Goal: Download file/media

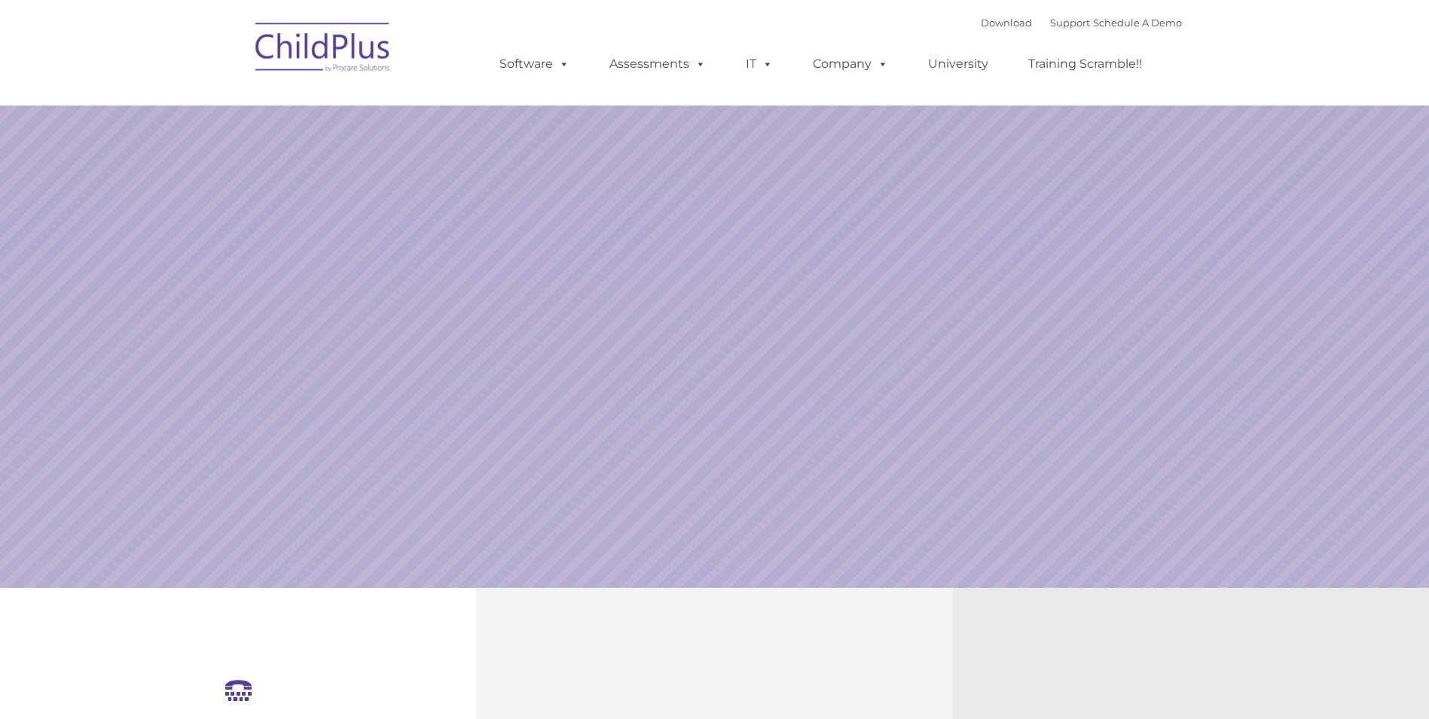
select select "MEDIUM"
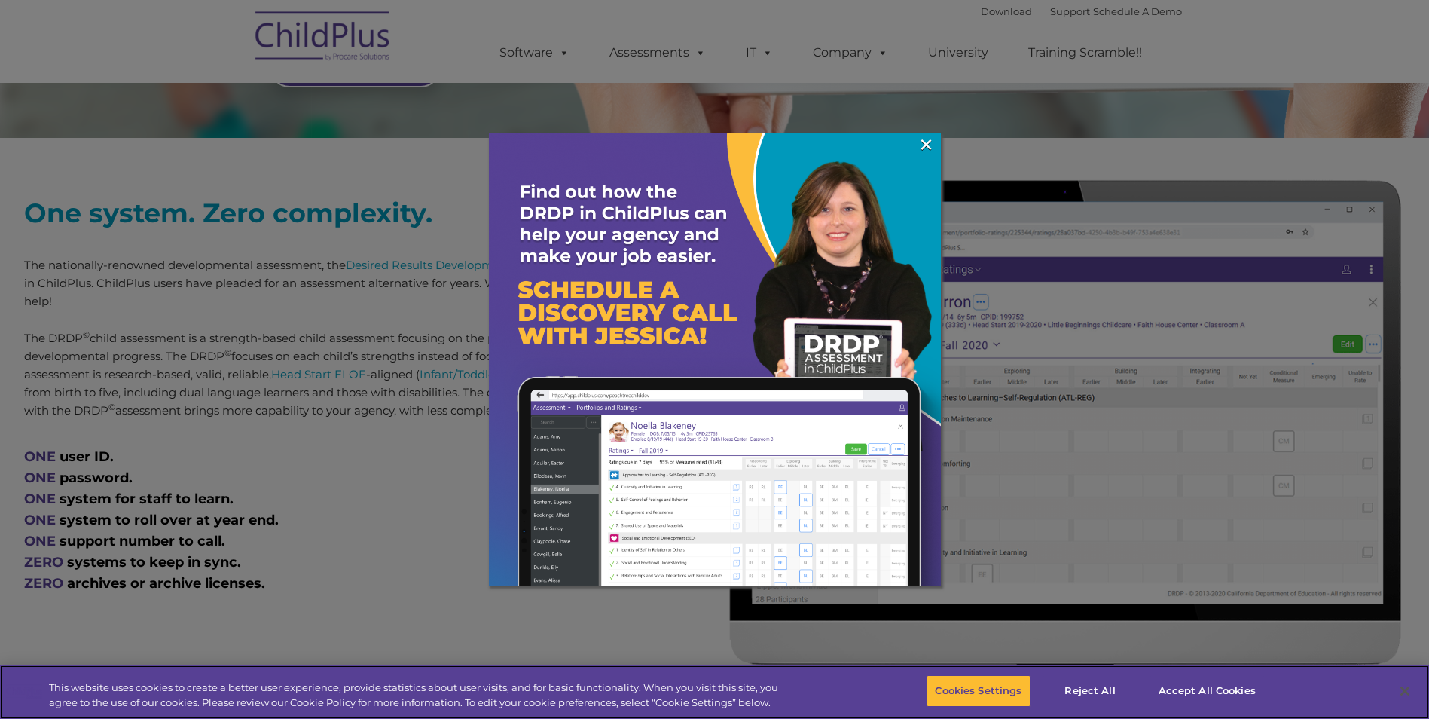
scroll to position [505, 0]
click at [928, 148] on link "×" at bounding box center [926, 144] width 17 height 15
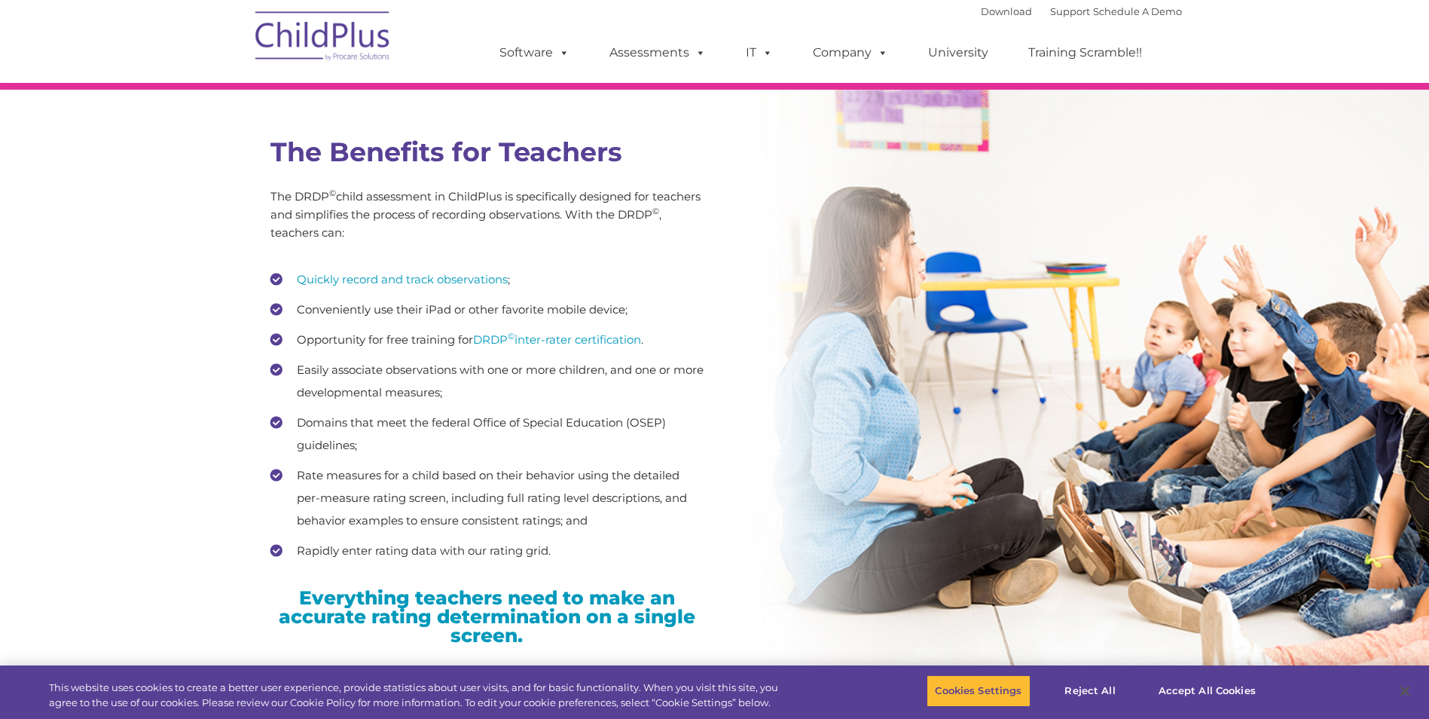
scroll to position [2135, 0]
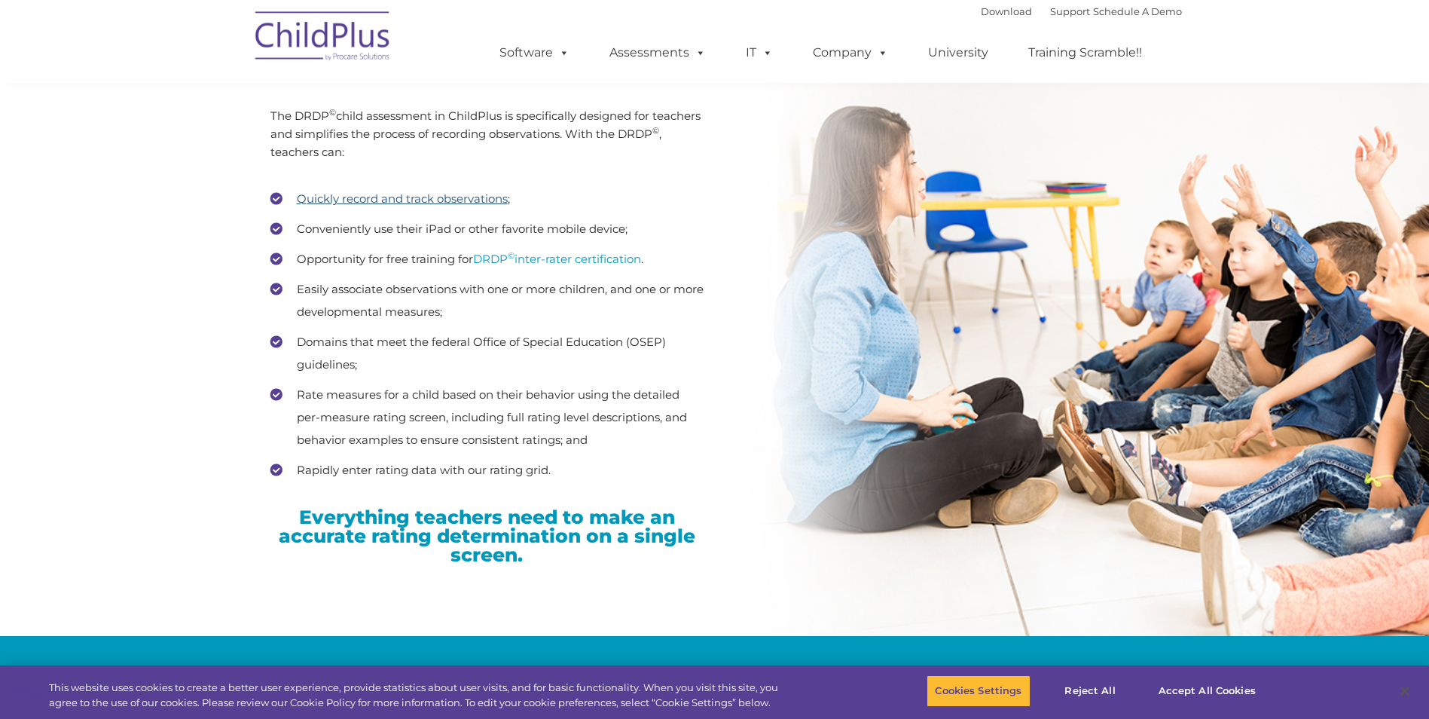
click at [434, 199] on link "Quickly record and track observations" at bounding box center [402, 198] width 211 height 14
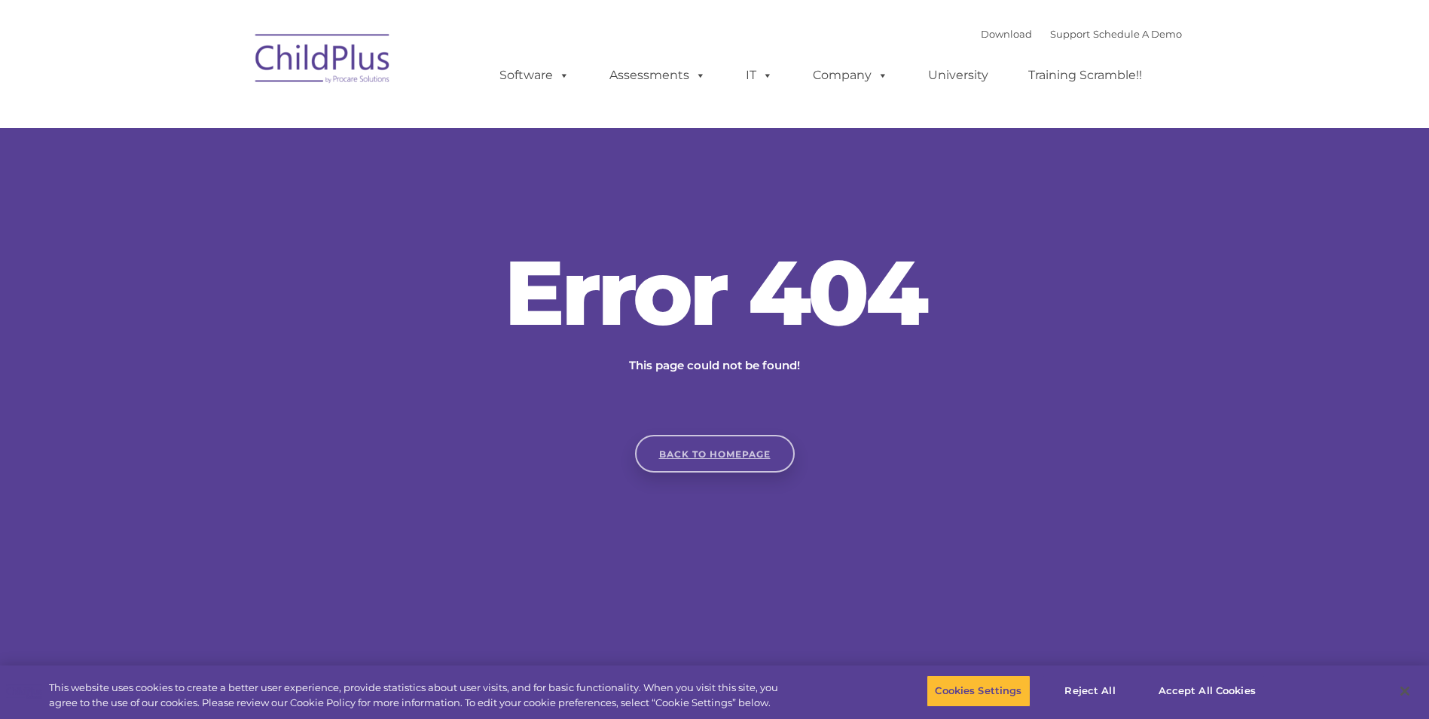
click at [677, 449] on link "Back to homepage" at bounding box center [715, 454] width 160 height 38
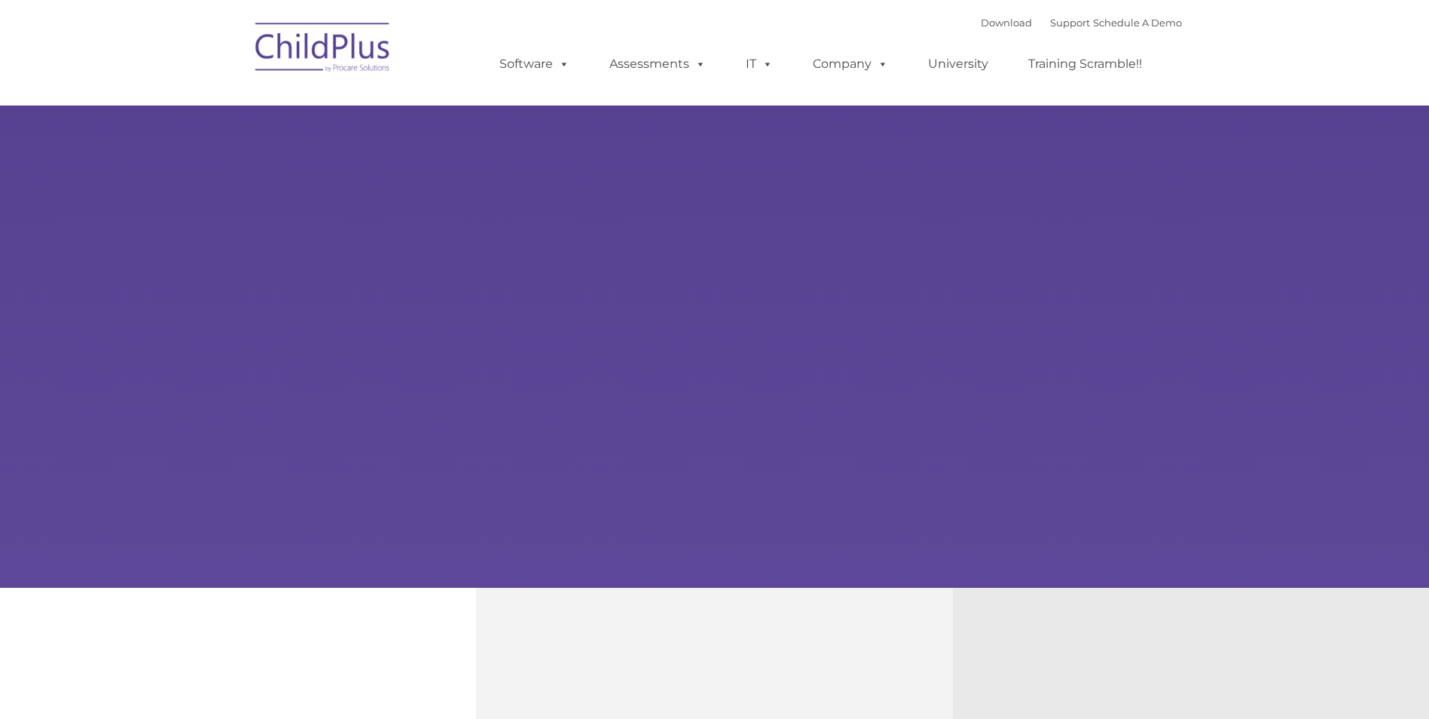
type input ""
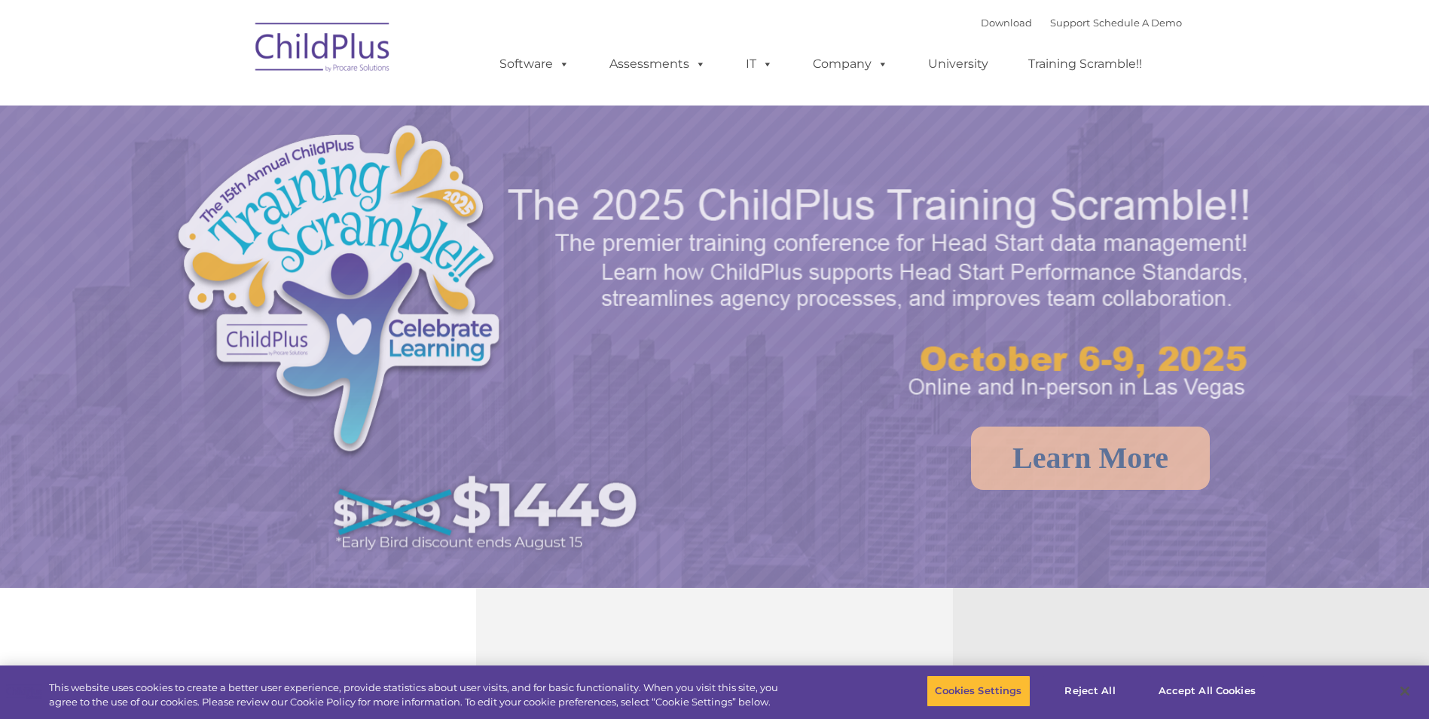
select select "MEDIUM"
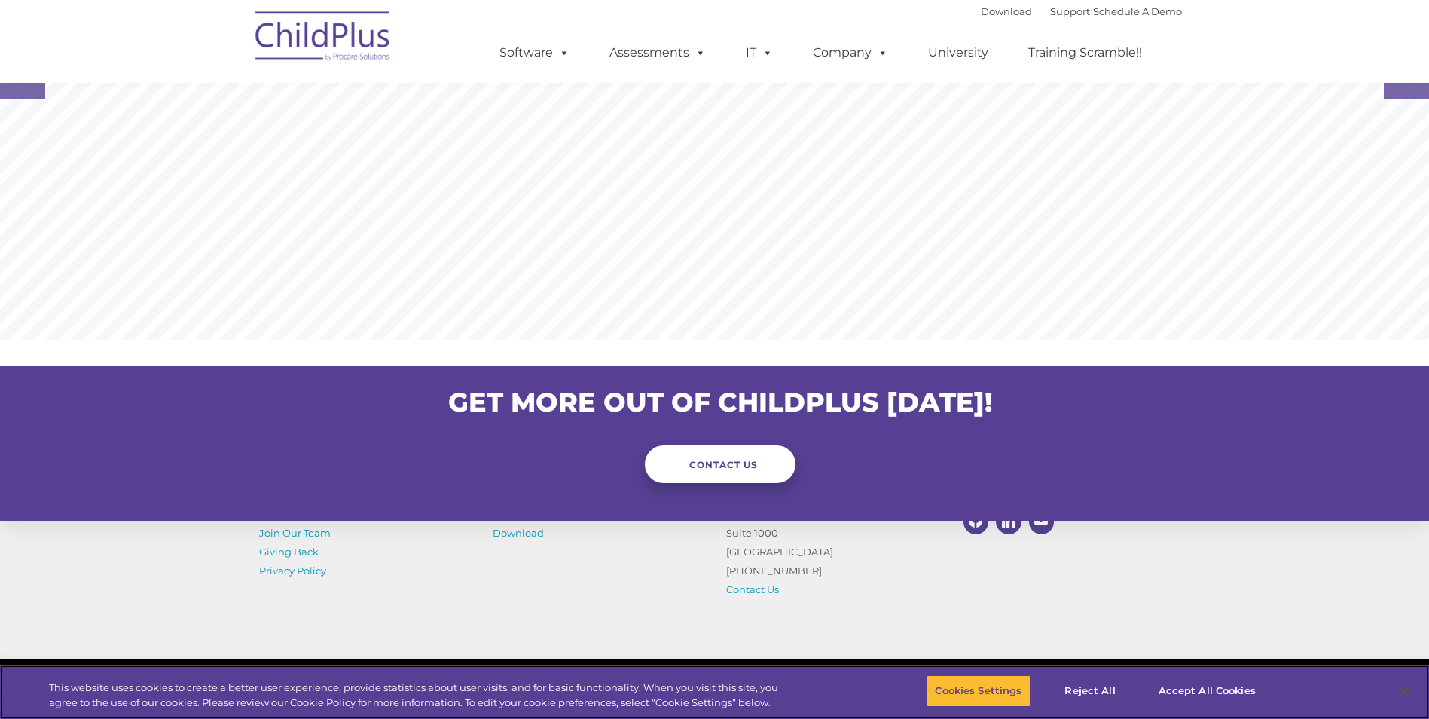
scroll to position [1432, 0]
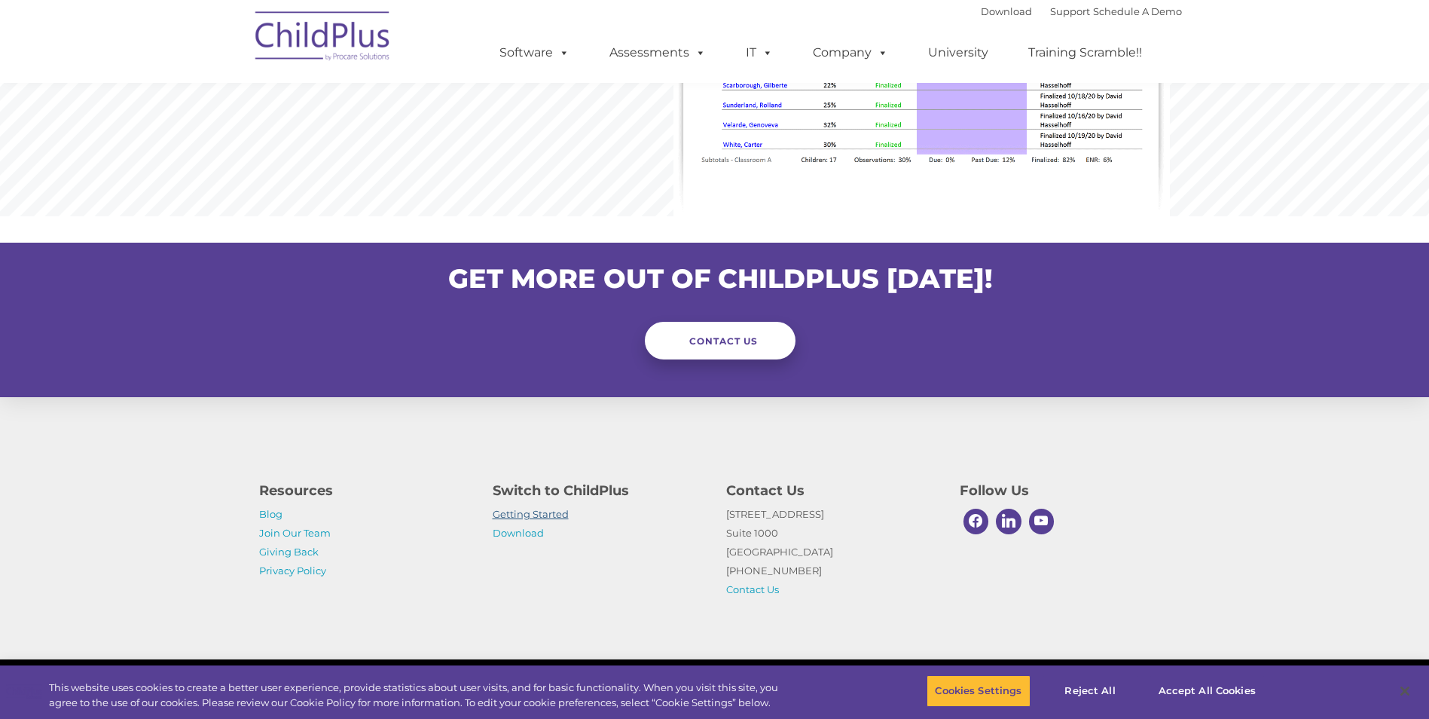
click at [524, 515] on link "Getting Started" at bounding box center [531, 514] width 76 height 12
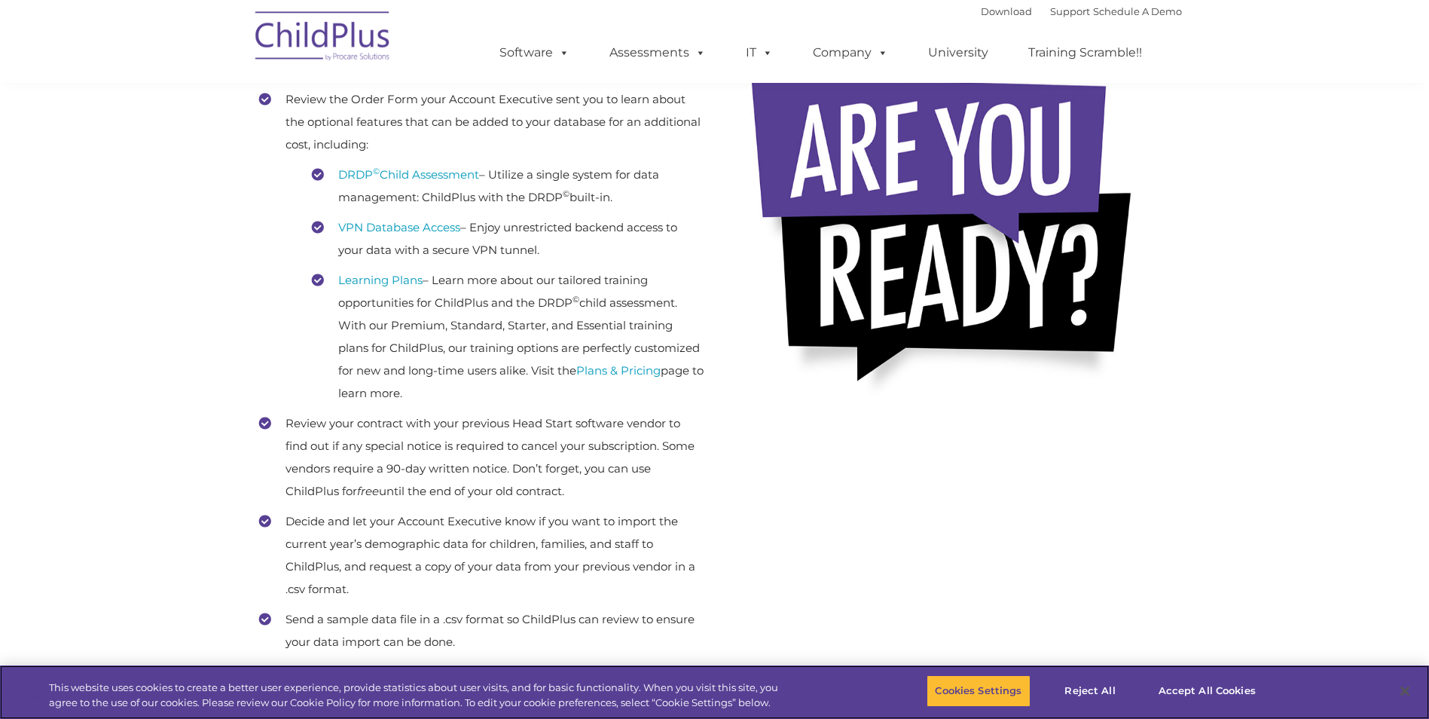
scroll to position [380, 0]
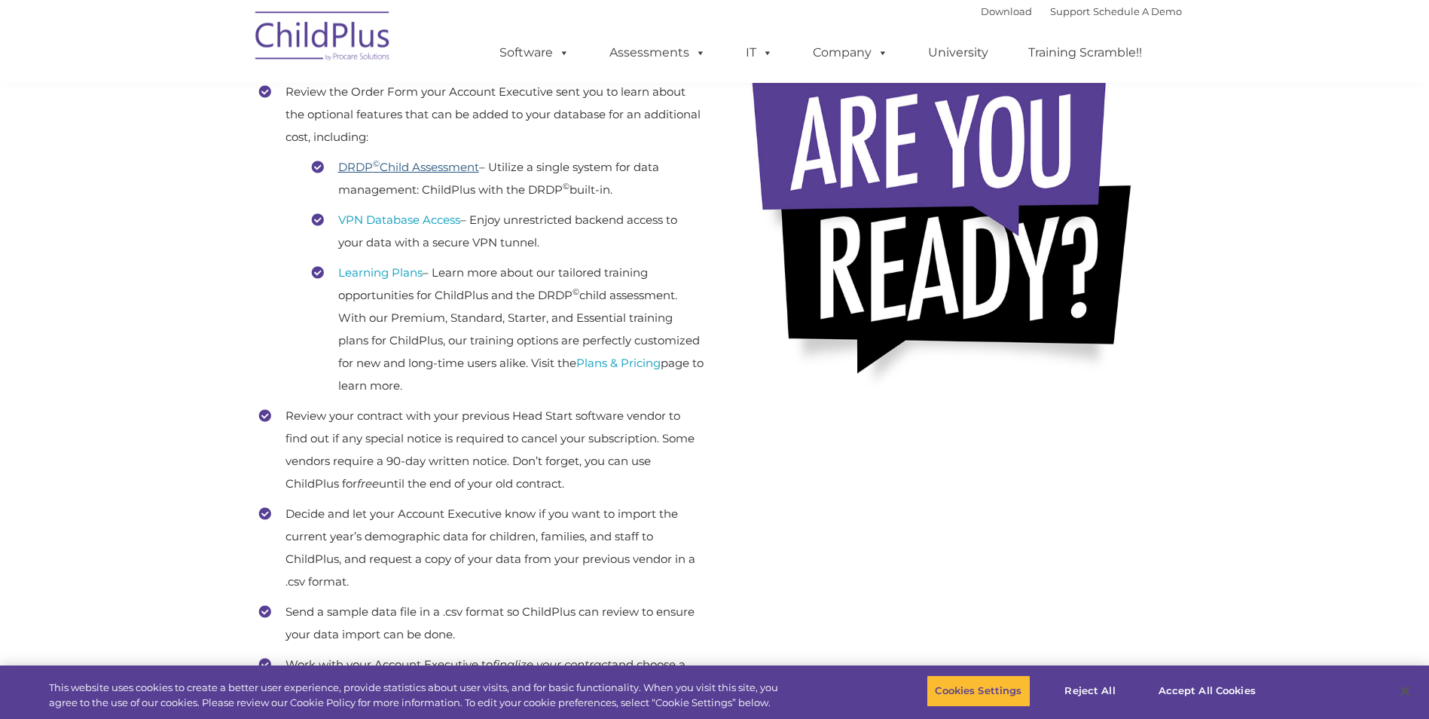
click at [436, 167] on link "DRDP © Child Assessment" at bounding box center [408, 167] width 141 height 14
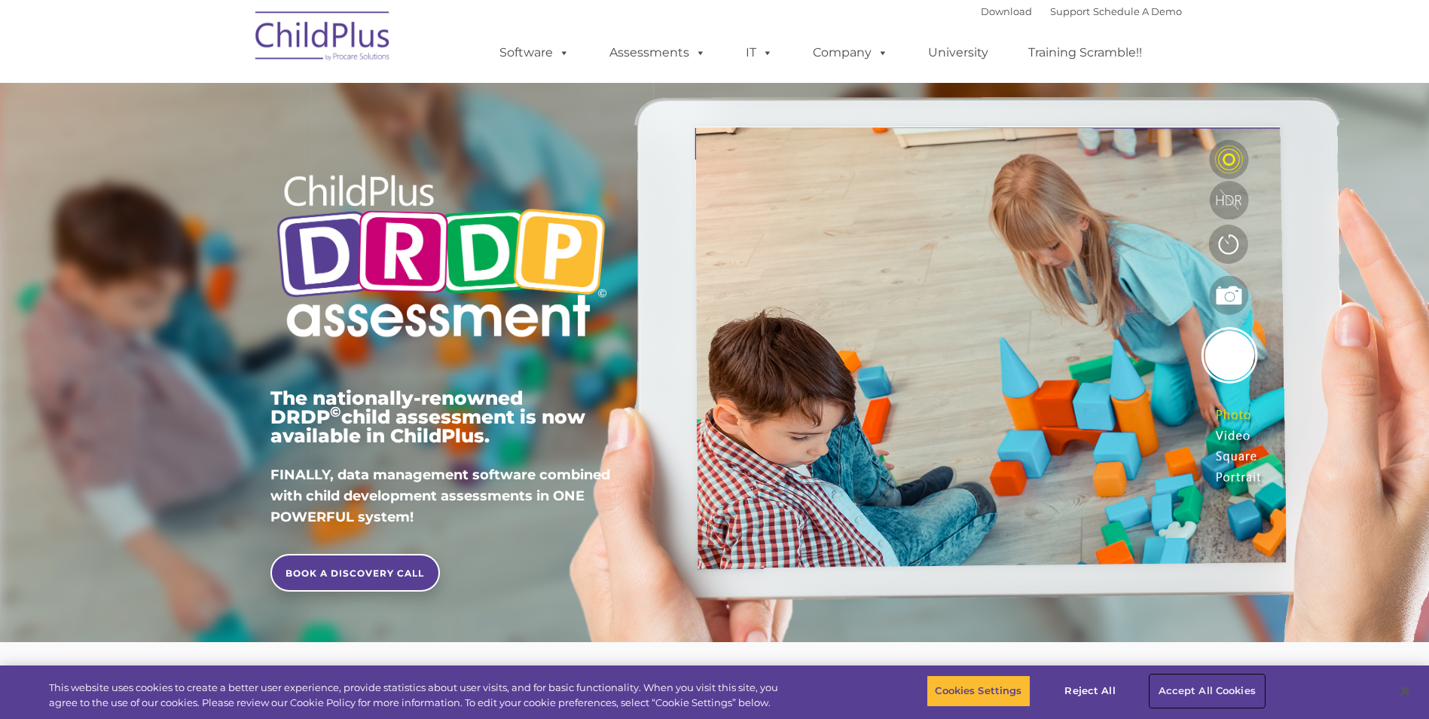
click at [1176, 683] on button "Accept All Cookies" at bounding box center [1208, 691] width 114 height 32
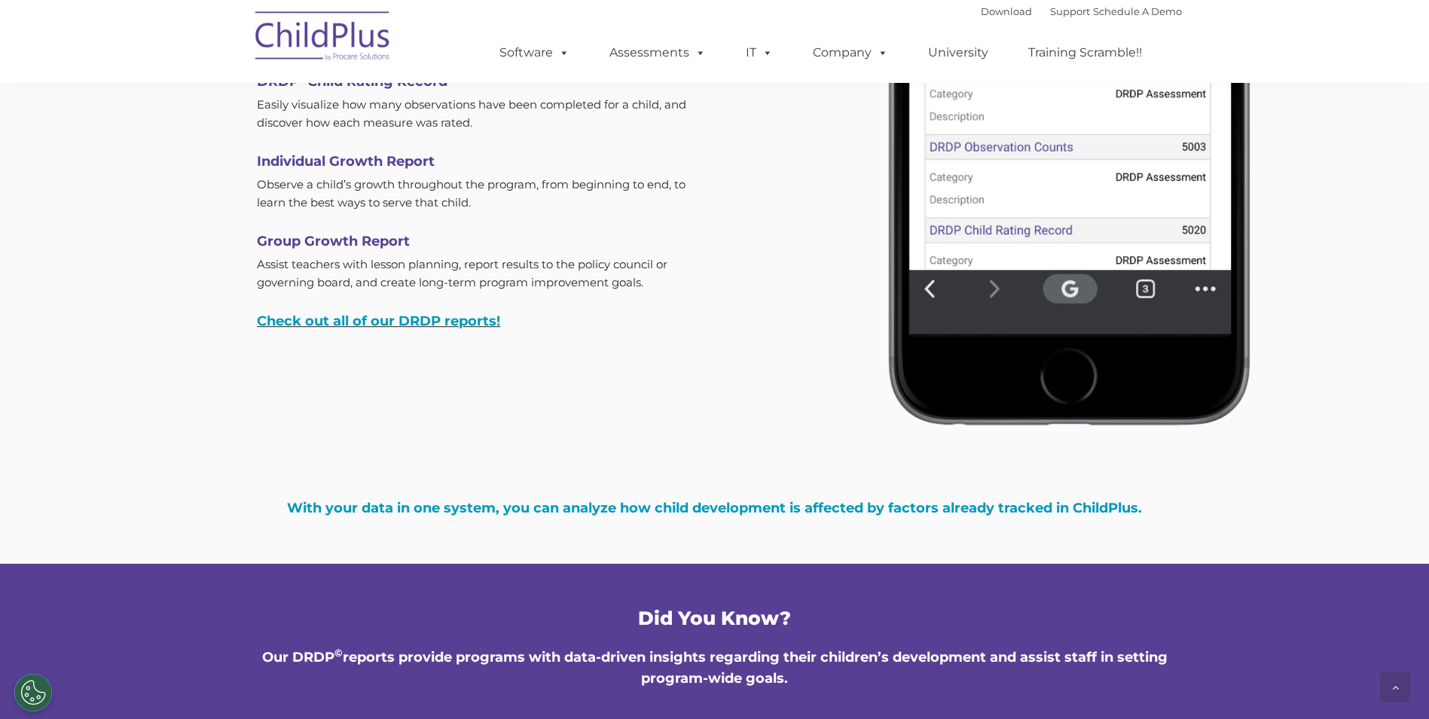
scroll to position [4756, 0]
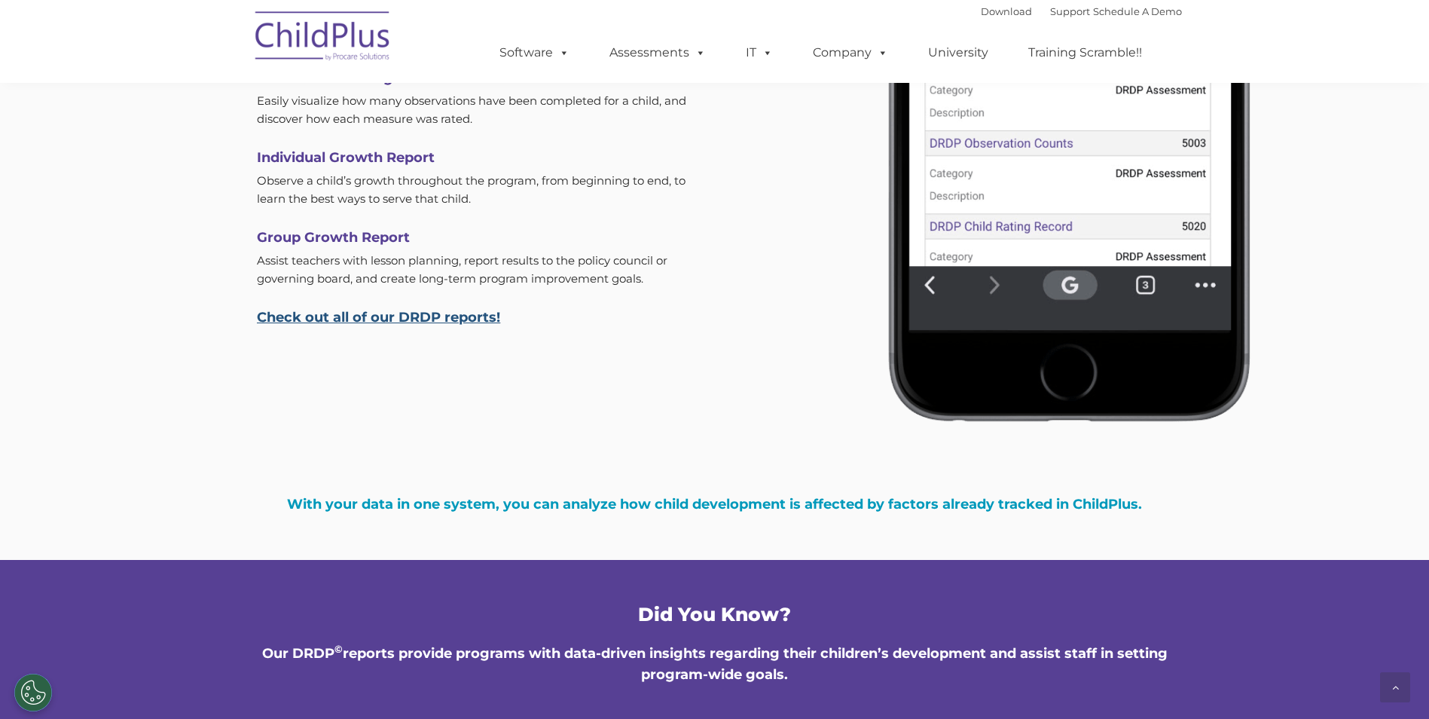
click at [451, 316] on link "Check out all of our DRDP reports!" at bounding box center [378, 317] width 243 height 17
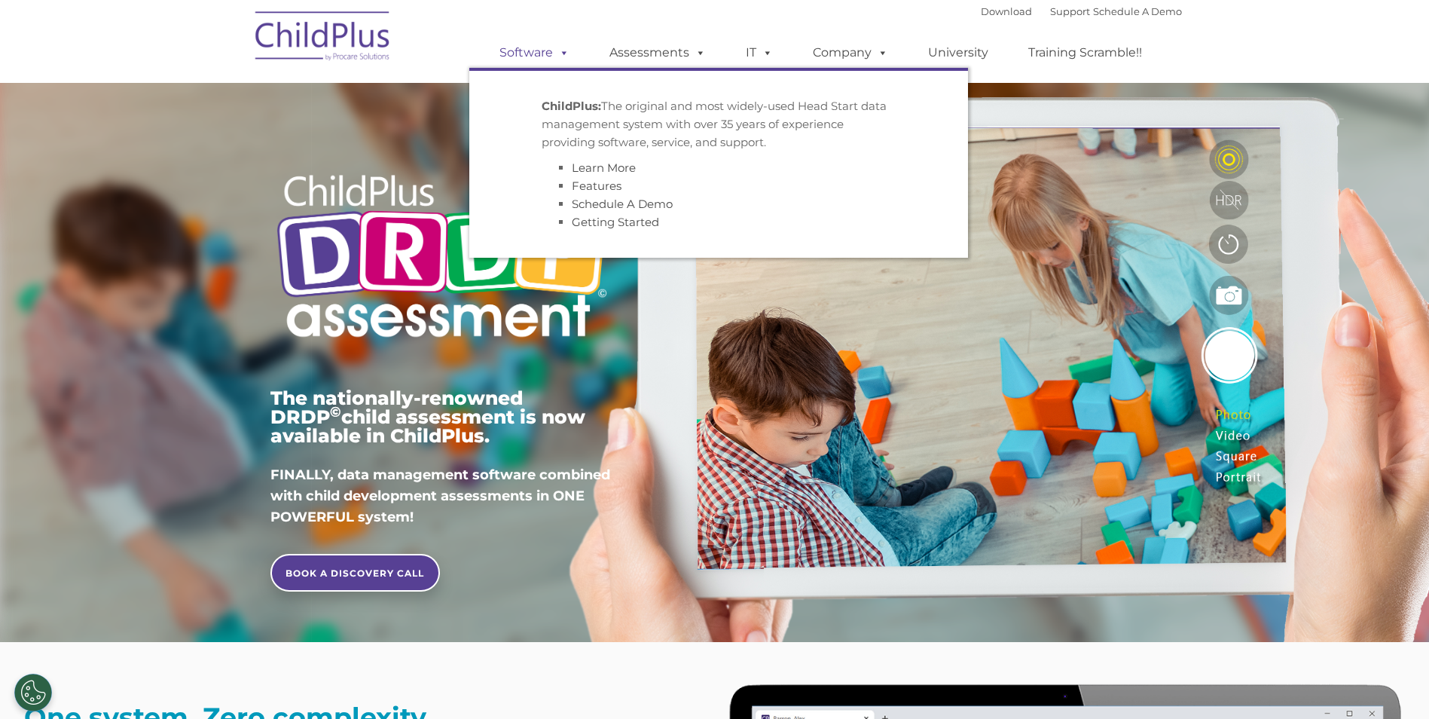
click at [538, 53] on link "Software" at bounding box center [535, 53] width 100 height 30
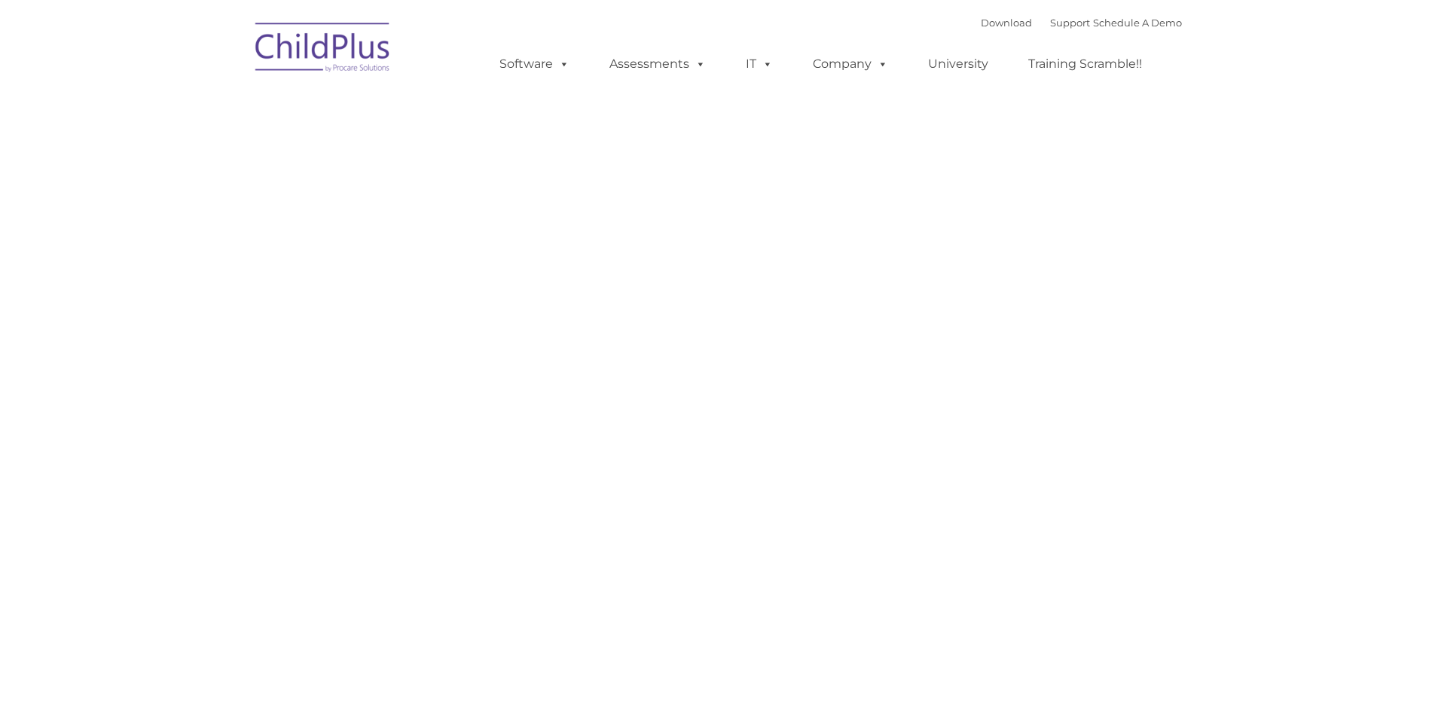
type input ""
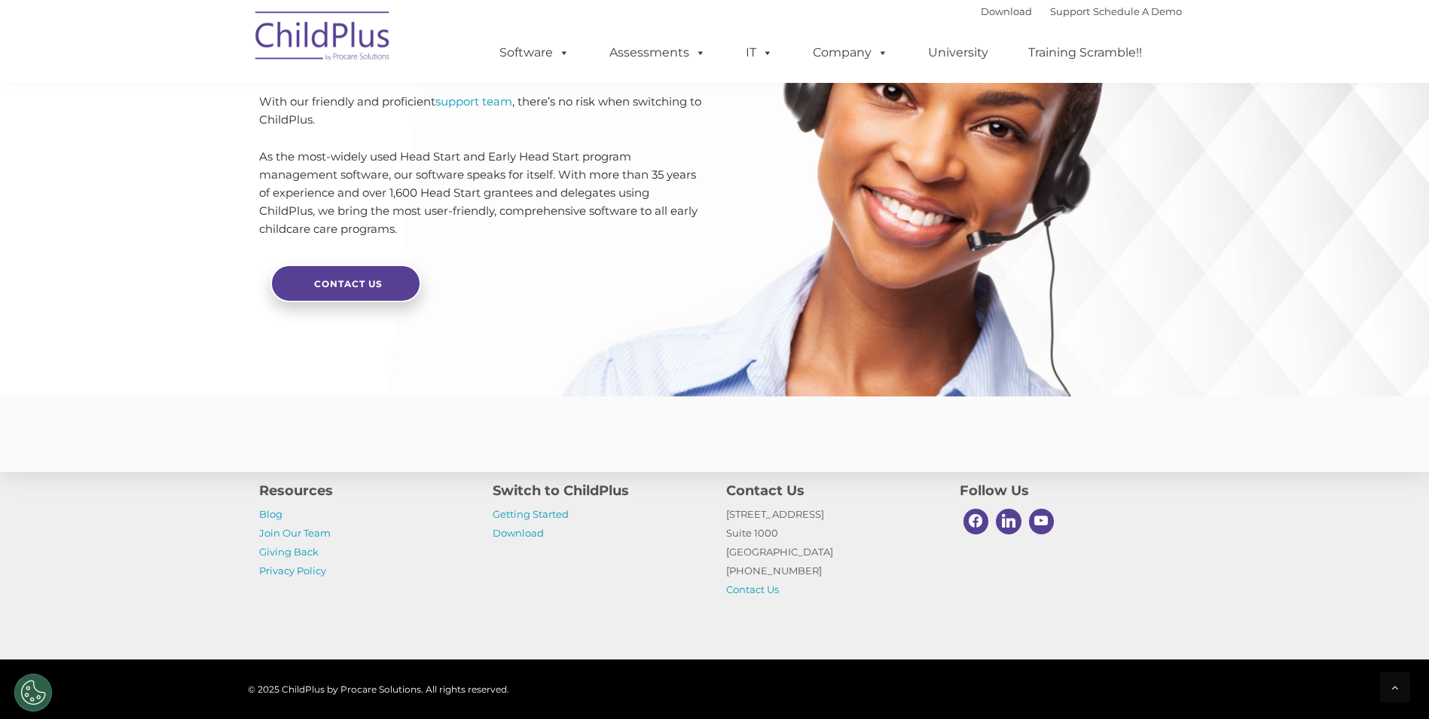
scroll to position [3547, 0]
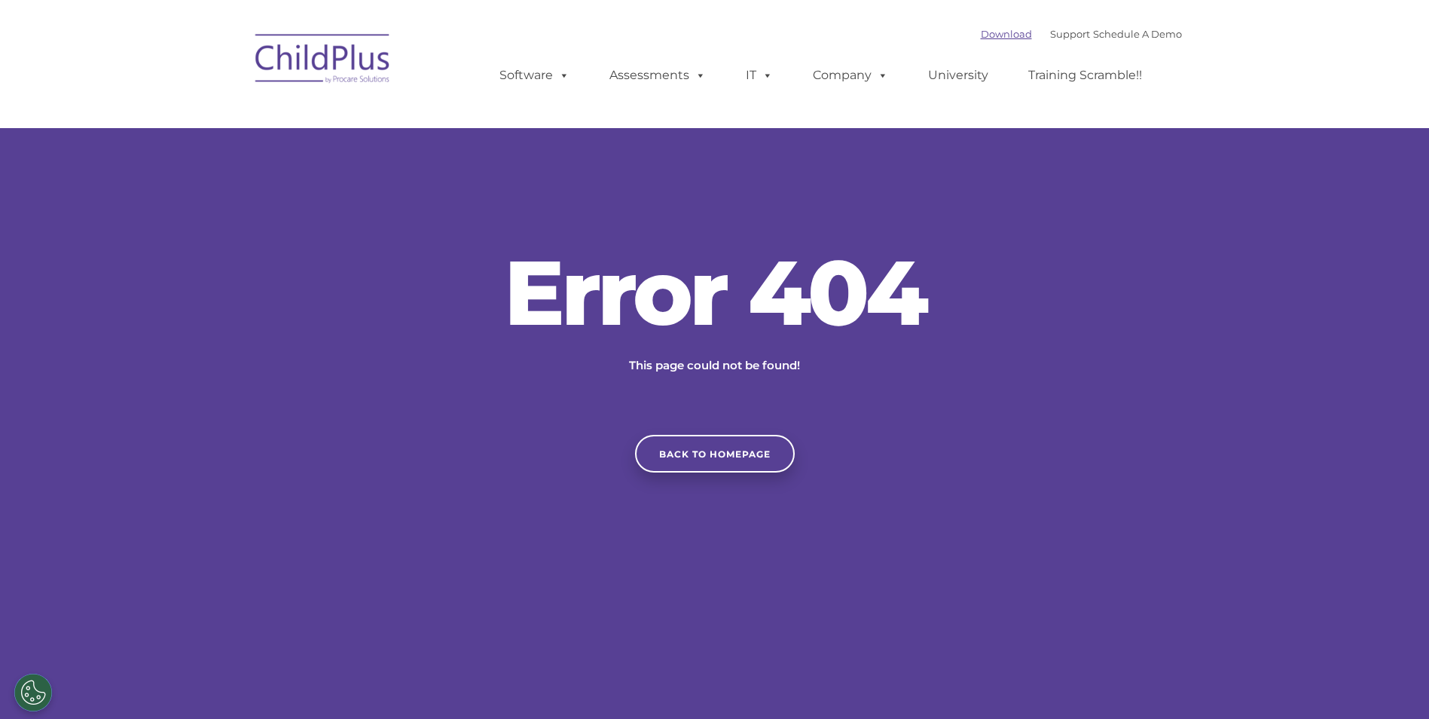
click at [986, 38] on link "Download" at bounding box center [1006, 34] width 51 height 12
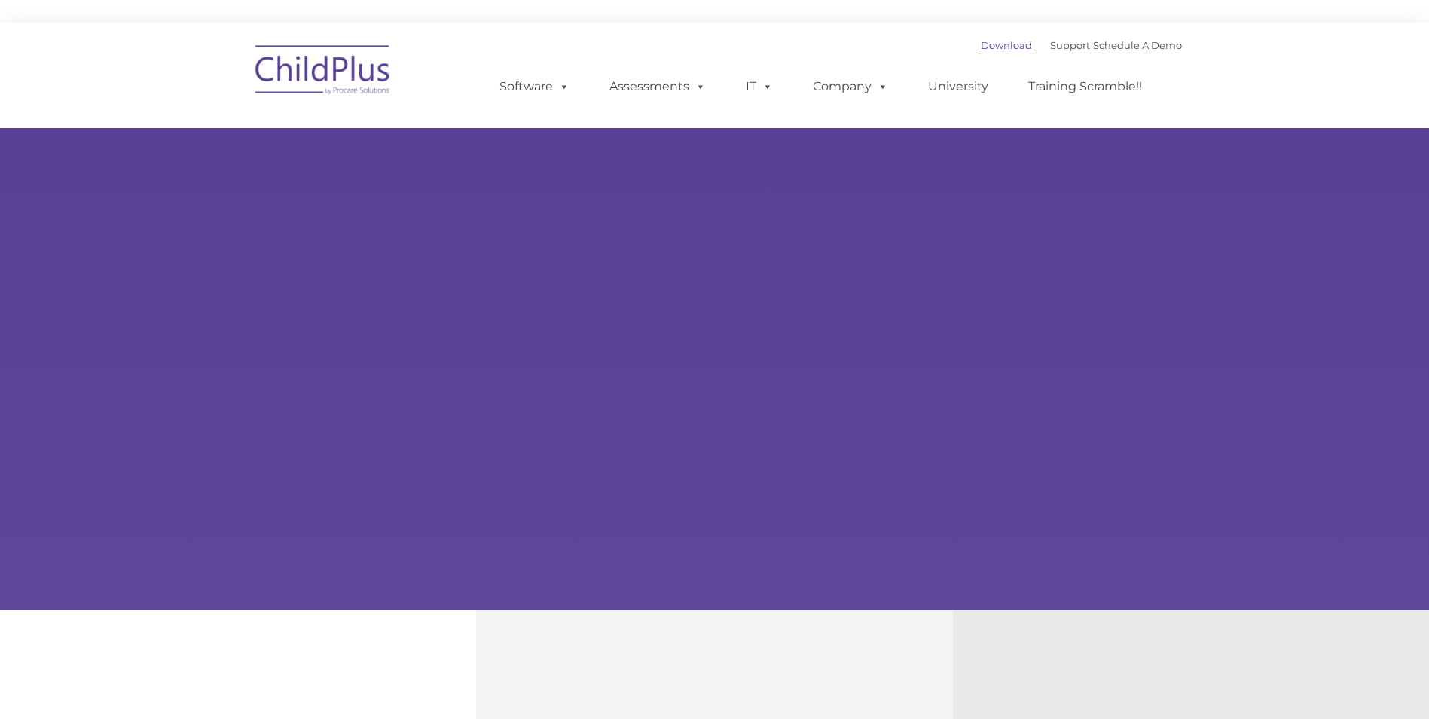
type input ""
click at [986, 43] on link "Download" at bounding box center [1006, 45] width 51 height 12
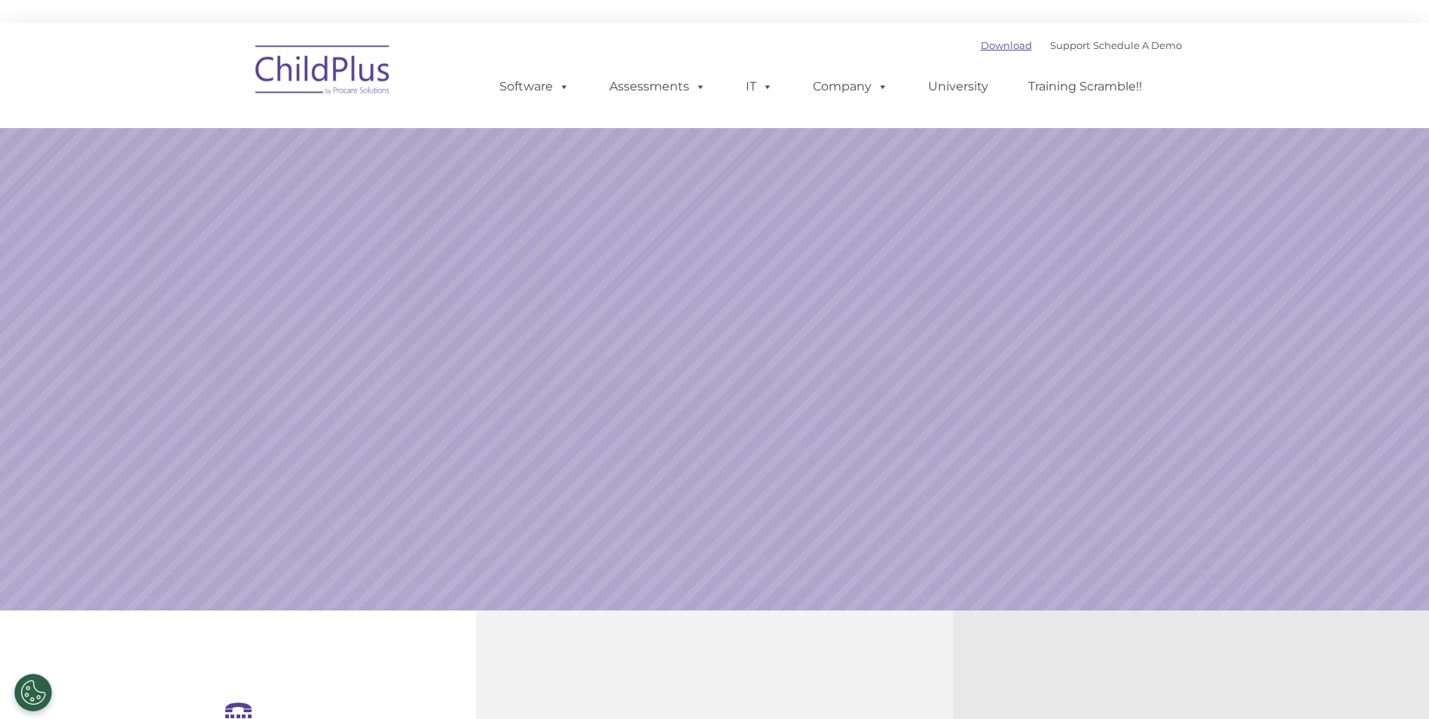
select select "MEDIUM"
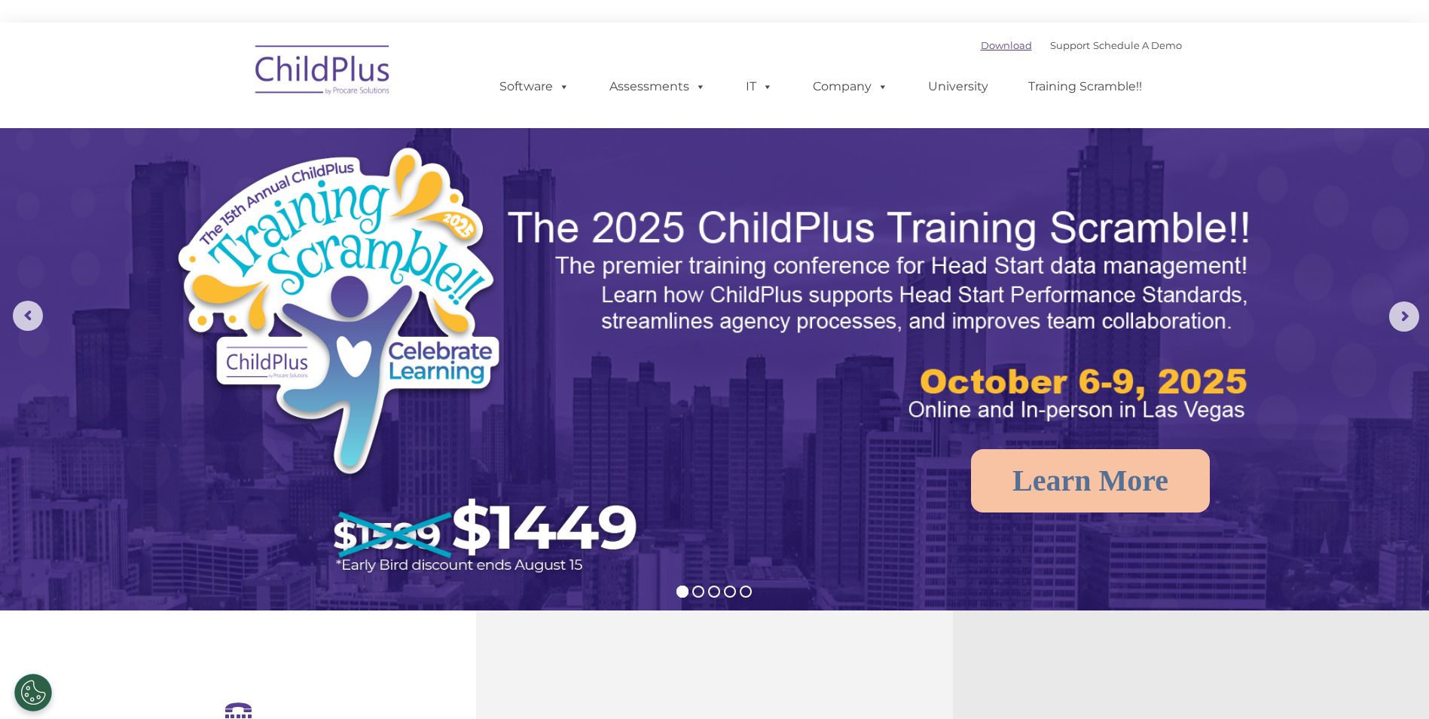
click at [981, 41] on link "Download" at bounding box center [1006, 45] width 51 height 12
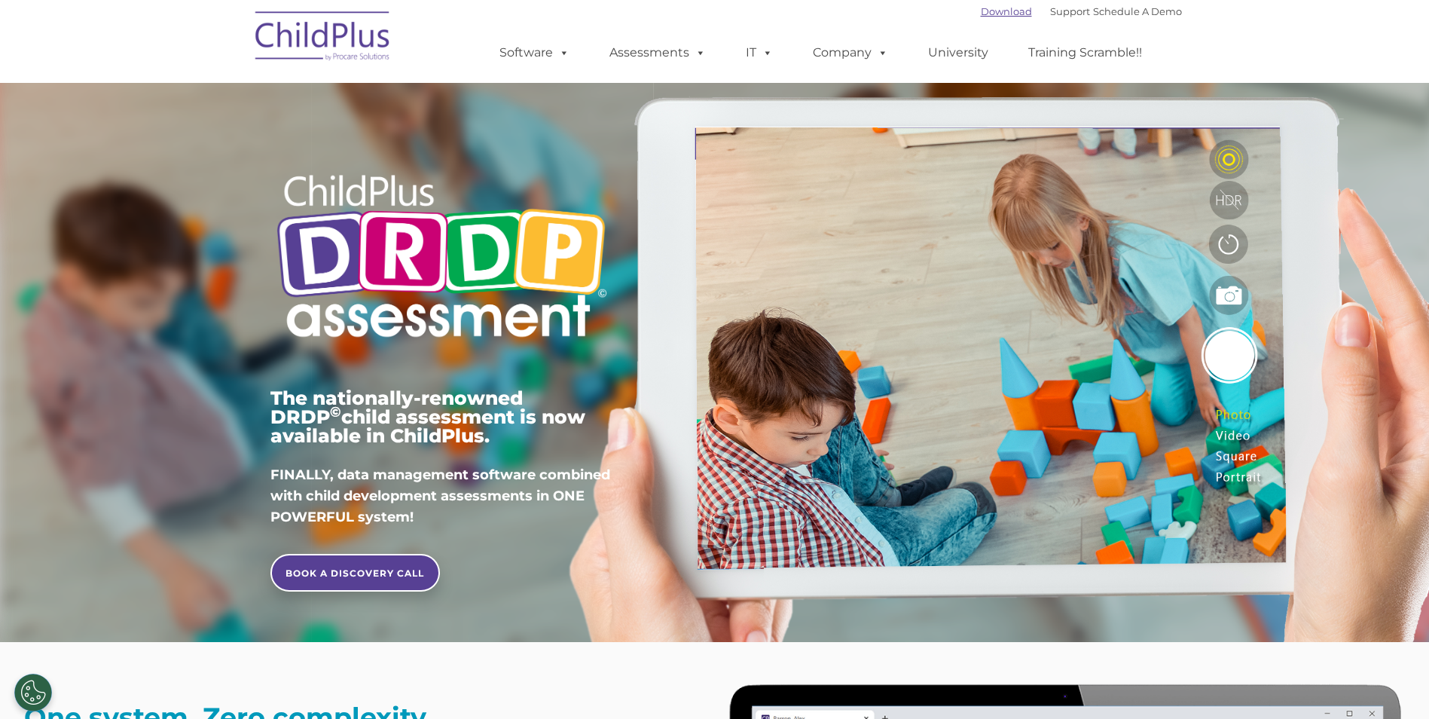
click at [981, 7] on link "Download" at bounding box center [1006, 11] width 51 height 12
